Goal: Transaction & Acquisition: Download file/media

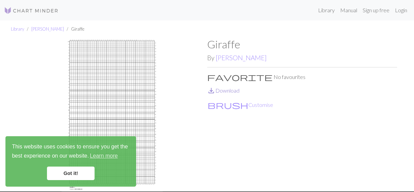
click at [226, 90] on link "save_alt Download" at bounding box center [223, 90] width 32 height 6
click at [235, 89] on link "save_alt Download" at bounding box center [223, 90] width 32 height 6
click at [202, 27] on ul "Library Janicke Schneider Giraffe" at bounding box center [207, 28] width 414 height 17
